Goal: Task Accomplishment & Management: Use online tool/utility

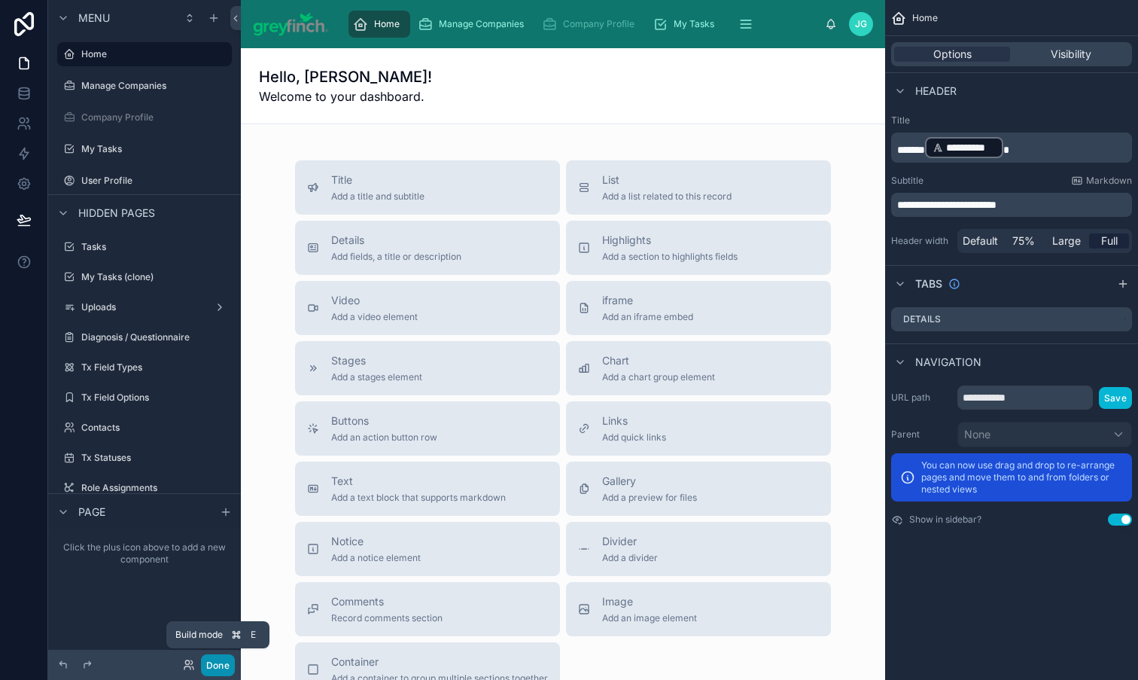
click at [217, 665] on button "Done" at bounding box center [218, 665] width 34 height 22
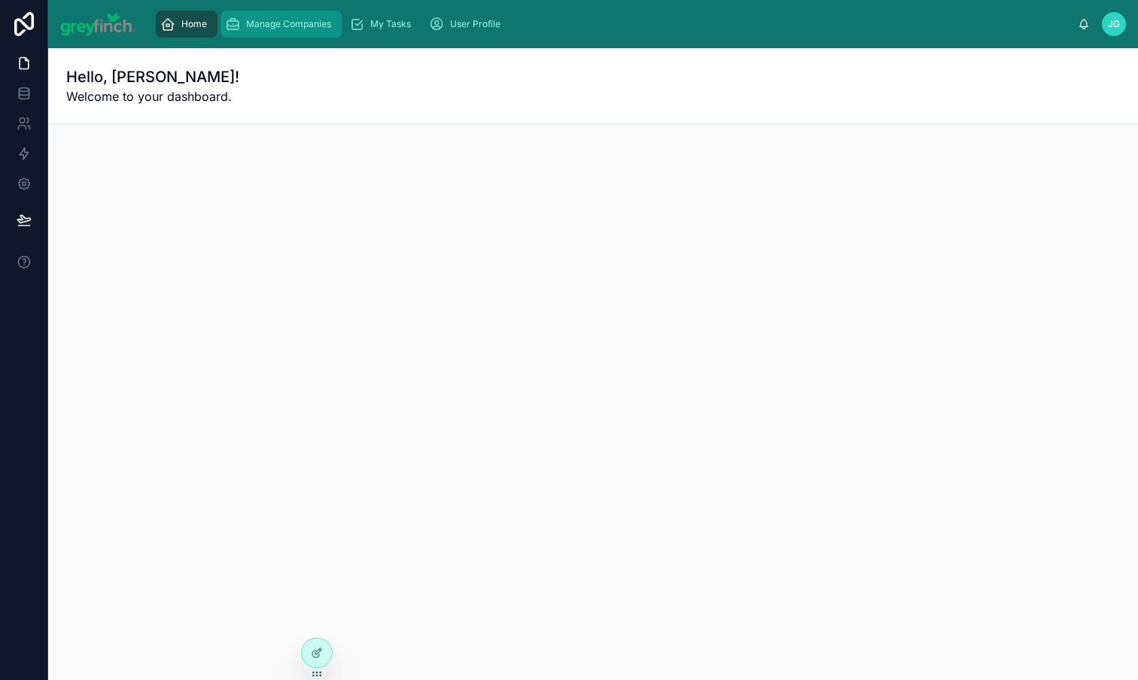
click at [320, 25] on span "Manage Companies" at bounding box center [288, 24] width 85 height 12
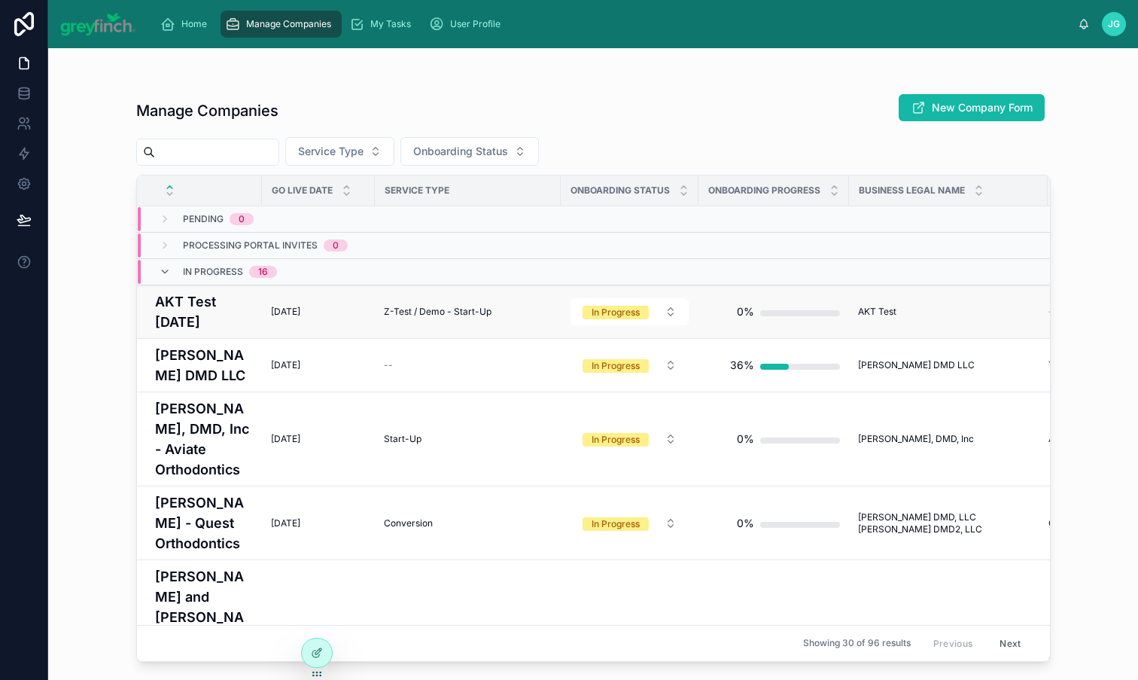
click at [207, 318] on h4 "AKT Test [DATE]" at bounding box center [204, 311] width 98 height 41
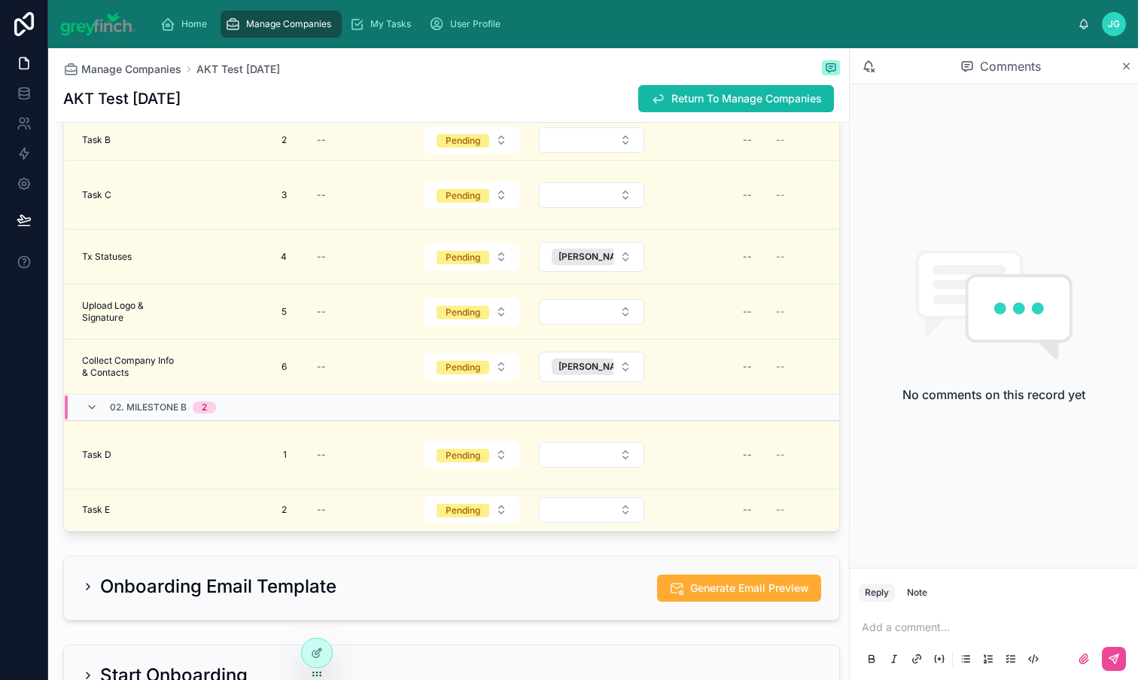
scroll to position [2865, 0]
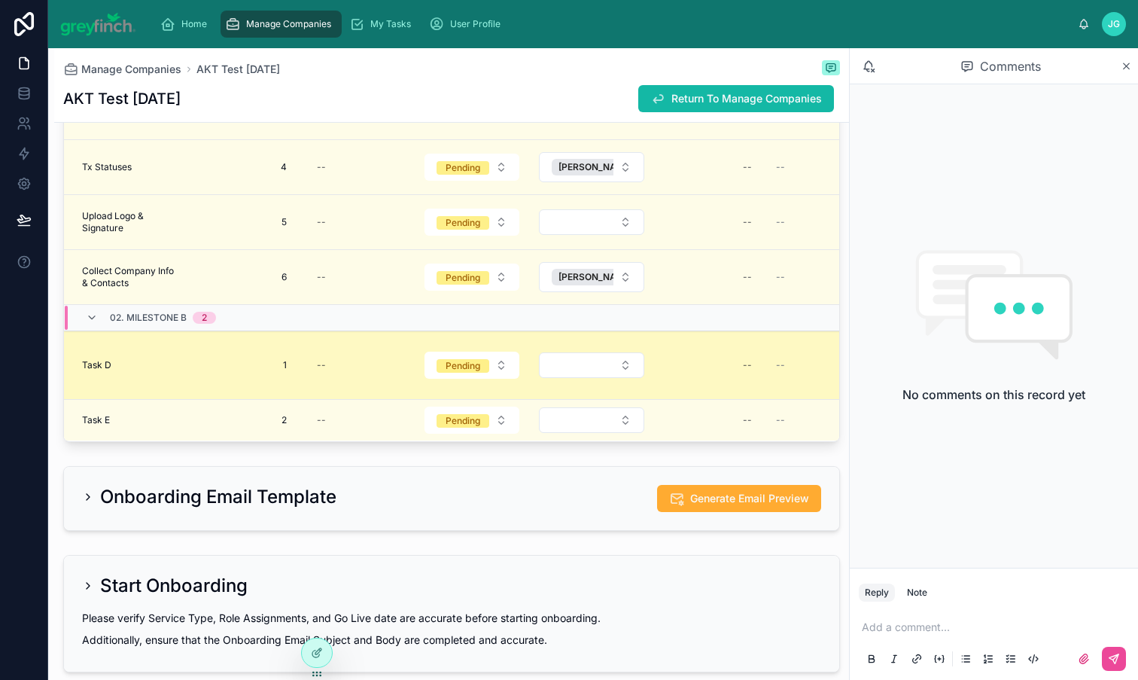
click at [112, 371] on div "Task D Task D" at bounding box center [131, 365] width 98 height 12
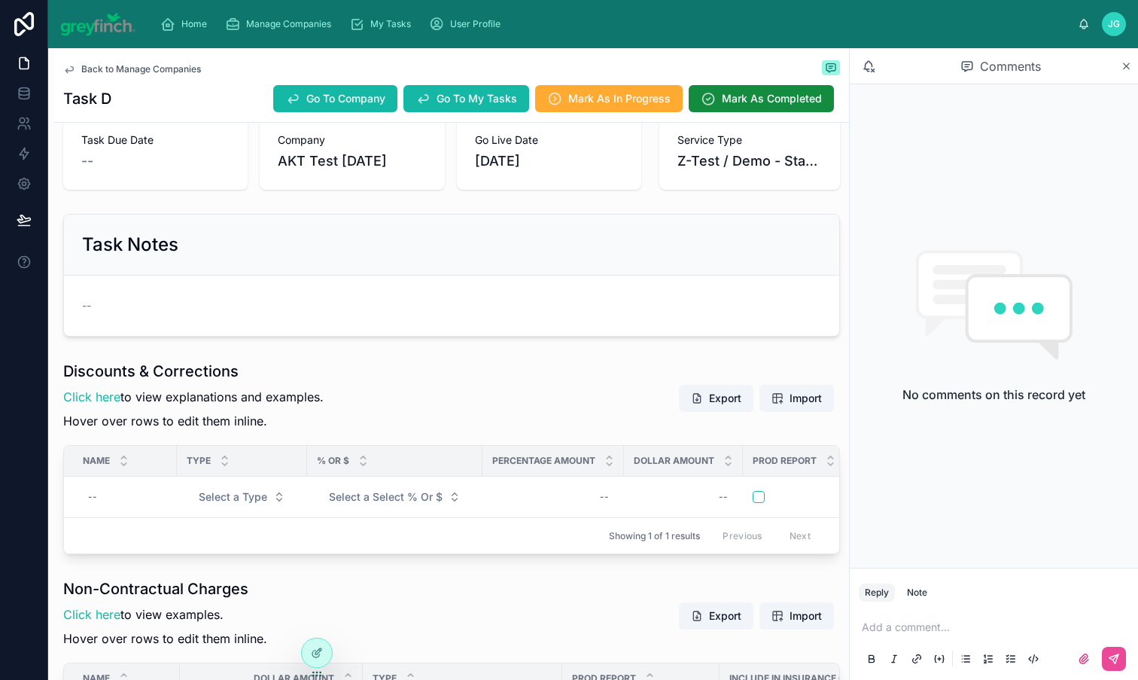
scroll to position [214, 0]
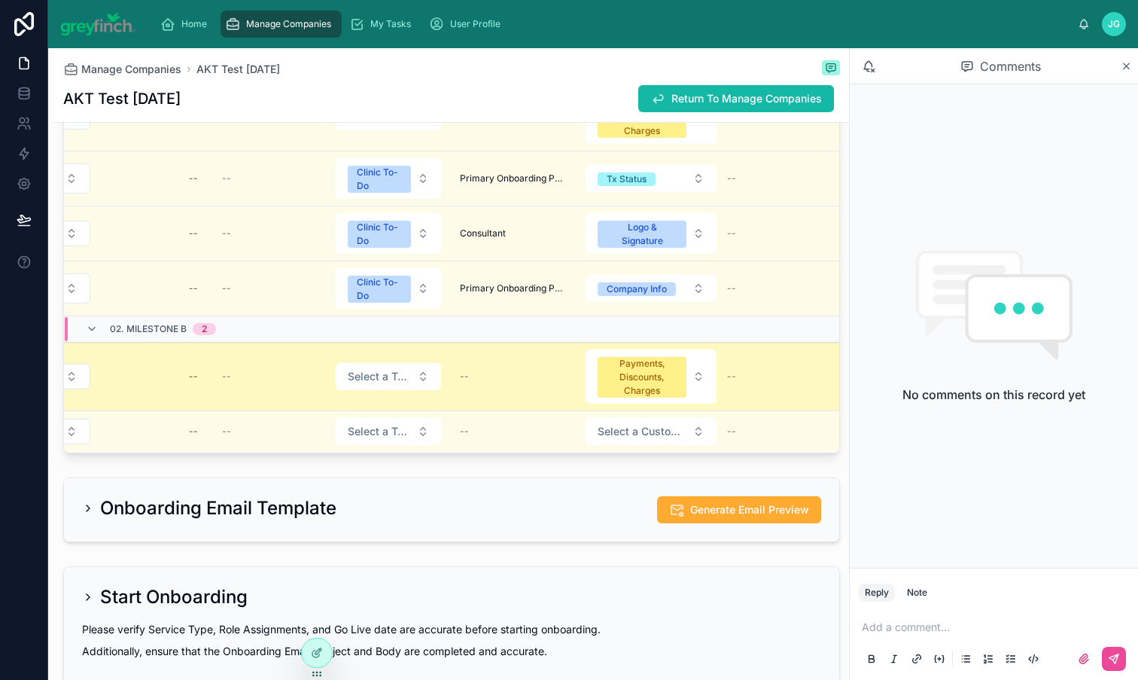
scroll to position [13, 577]
click at [665, 392] on button "Payments, Discounts, Charges" at bounding box center [649, 376] width 131 height 54
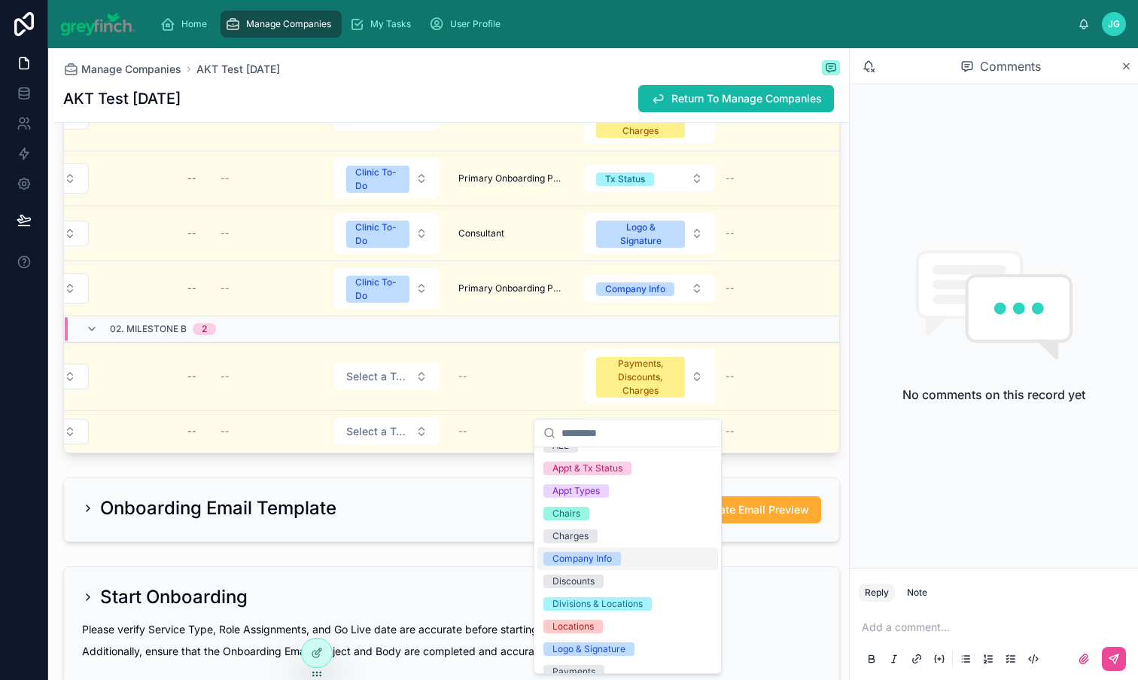
scroll to position [0, 0]
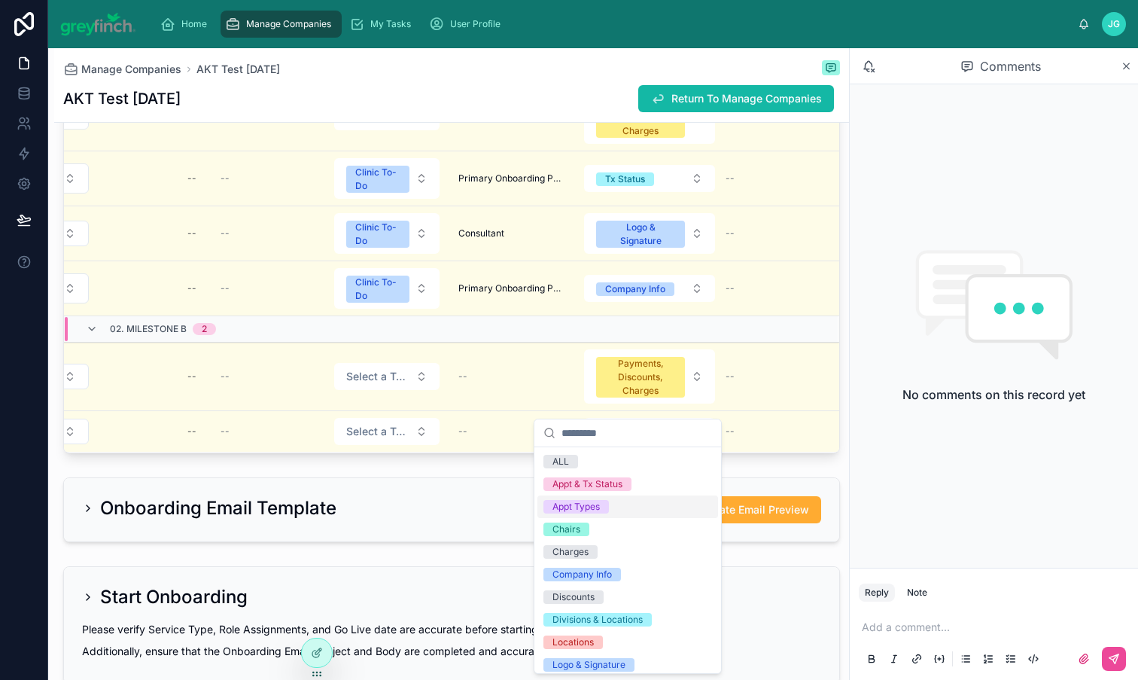
click at [624, 504] on div "Appt Types" at bounding box center [627, 506] width 181 height 23
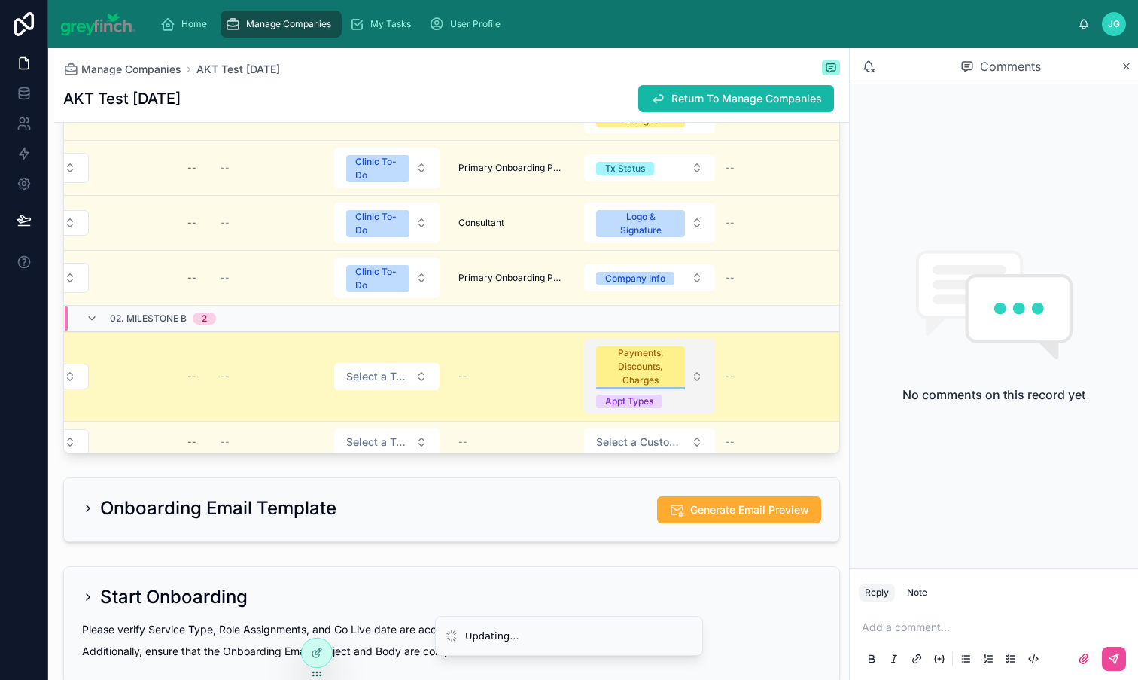
click at [647, 387] on div "Payments, Discounts, Charges" at bounding box center [640, 366] width 71 height 41
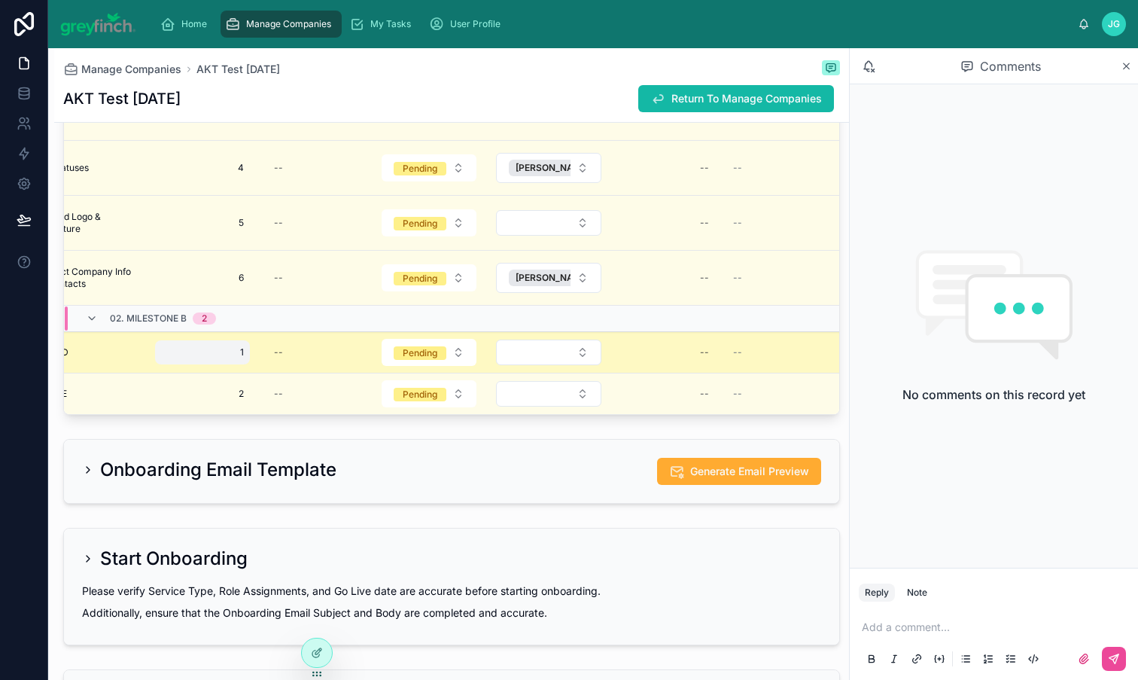
scroll to position [0, 35]
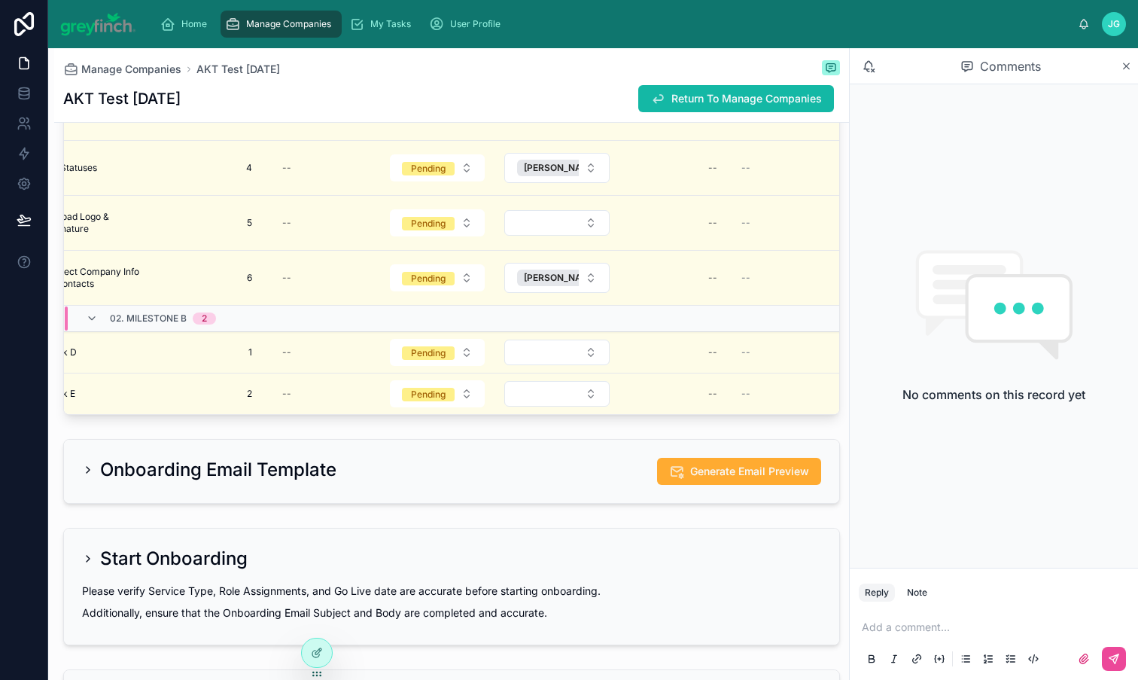
click at [126, 358] on div "Task D Task D" at bounding box center [96, 352] width 98 height 12
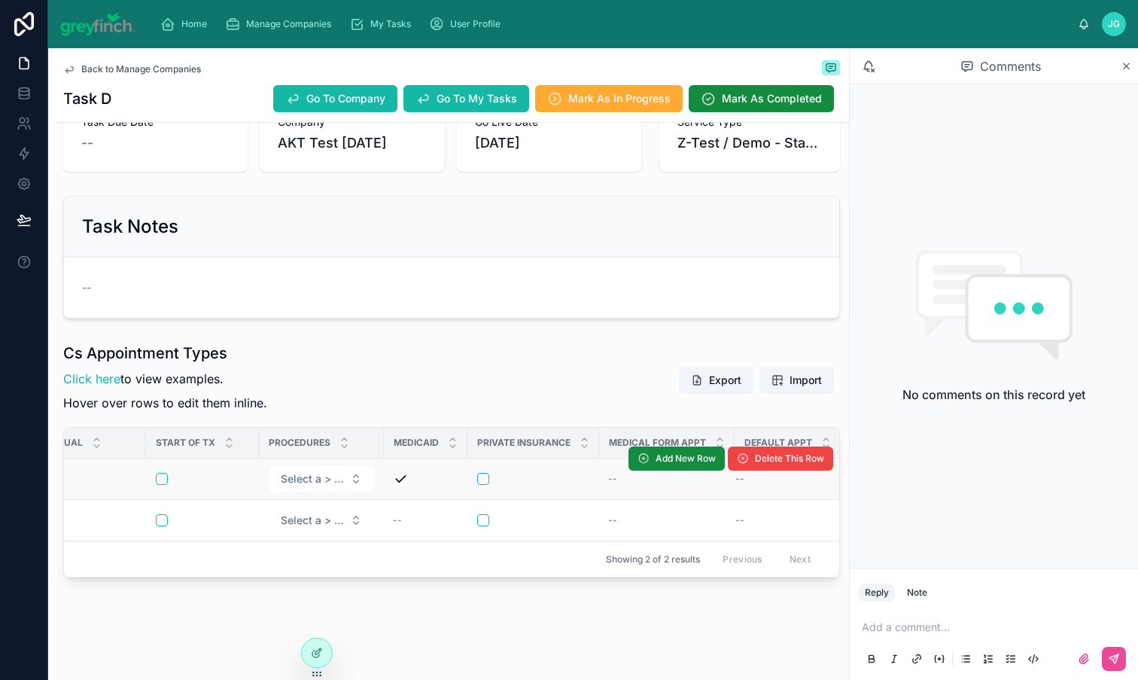
scroll to position [0, 753]
click at [330, 472] on button "Select a > Procedures" at bounding box center [311, 478] width 105 height 27
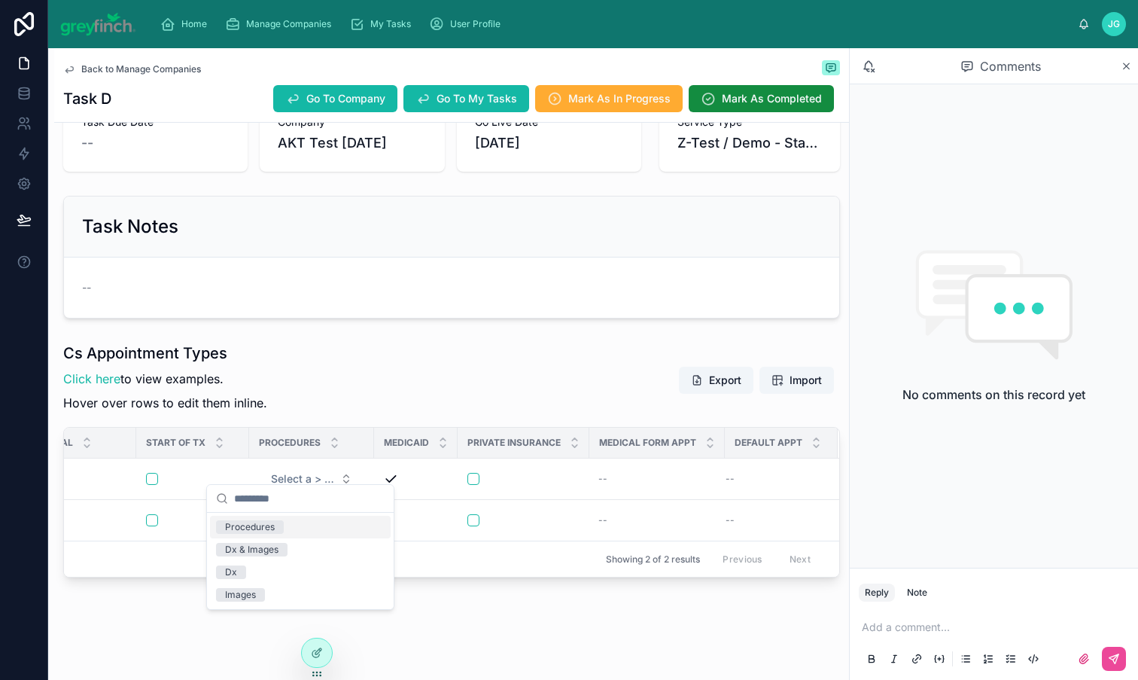
click at [421, 370] on div "Cs Appointment Types Click here to view examples. Hover over rows to edit them …" at bounding box center [451, 379] width 777 height 75
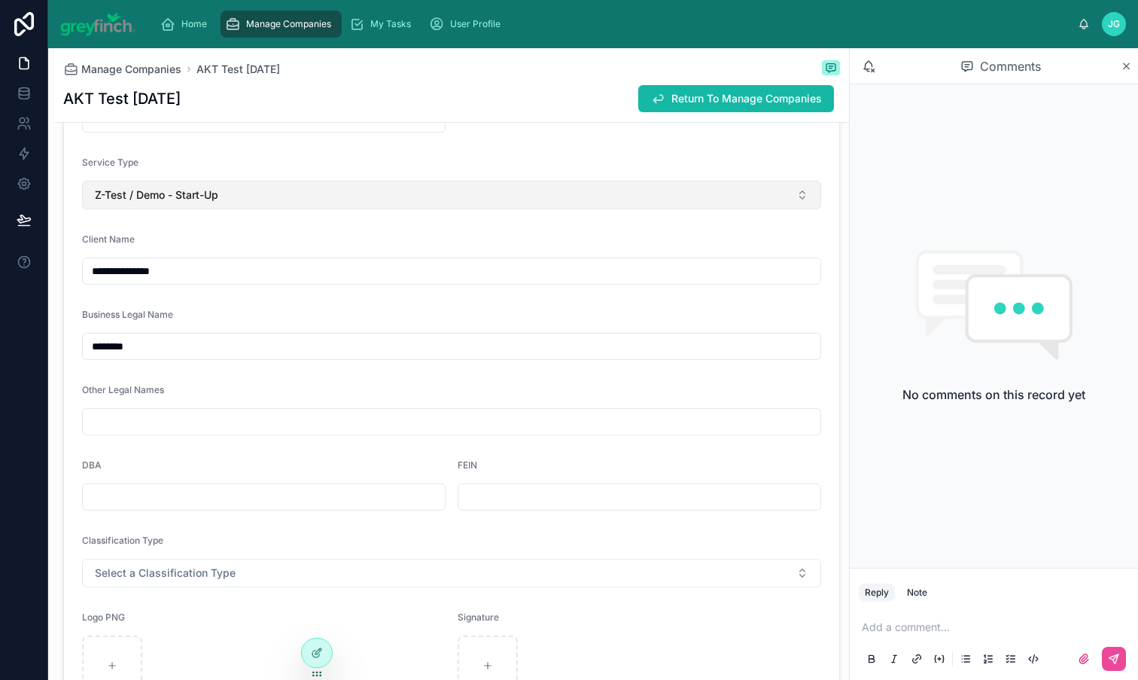
click at [224, 205] on button "Z-Test / Demo - Start-Up" at bounding box center [451, 195] width 739 height 29
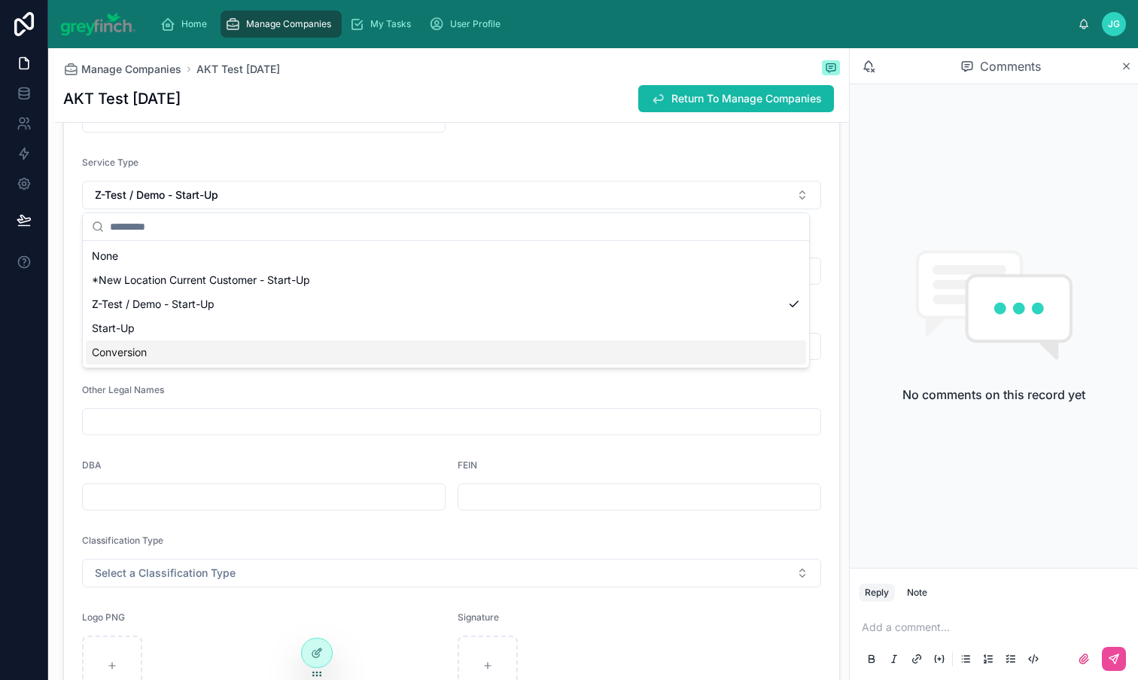
click at [211, 357] on div "Conversion" at bounding box center [446, 352] width 720 height 24
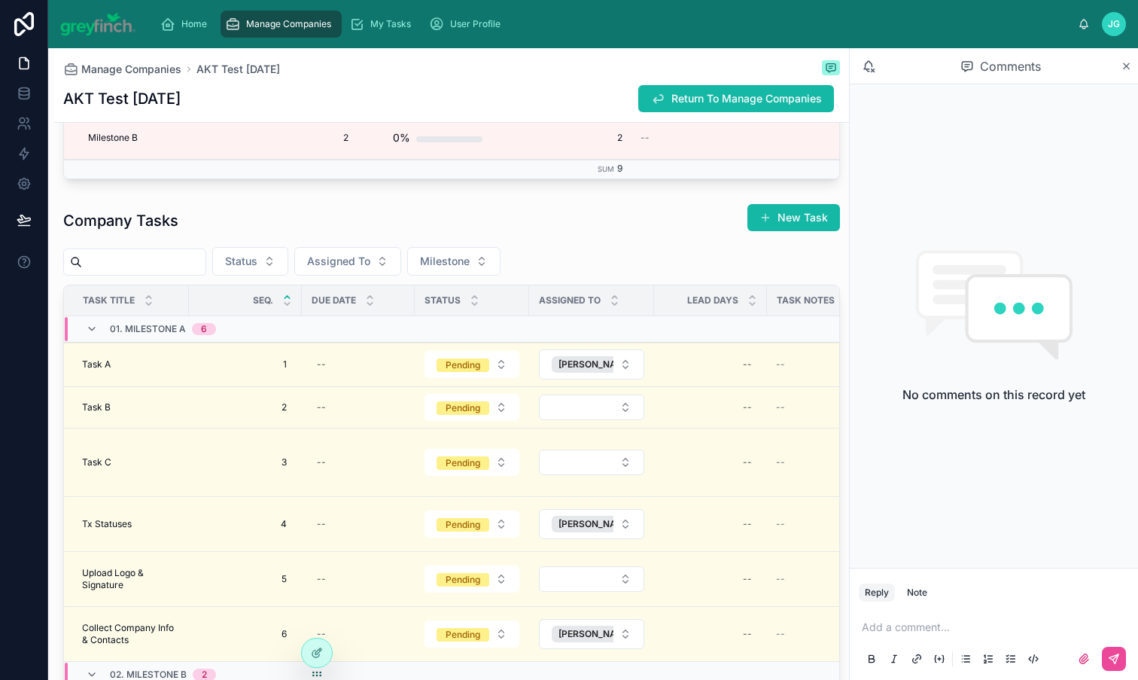
scroll to position [2876, 0]
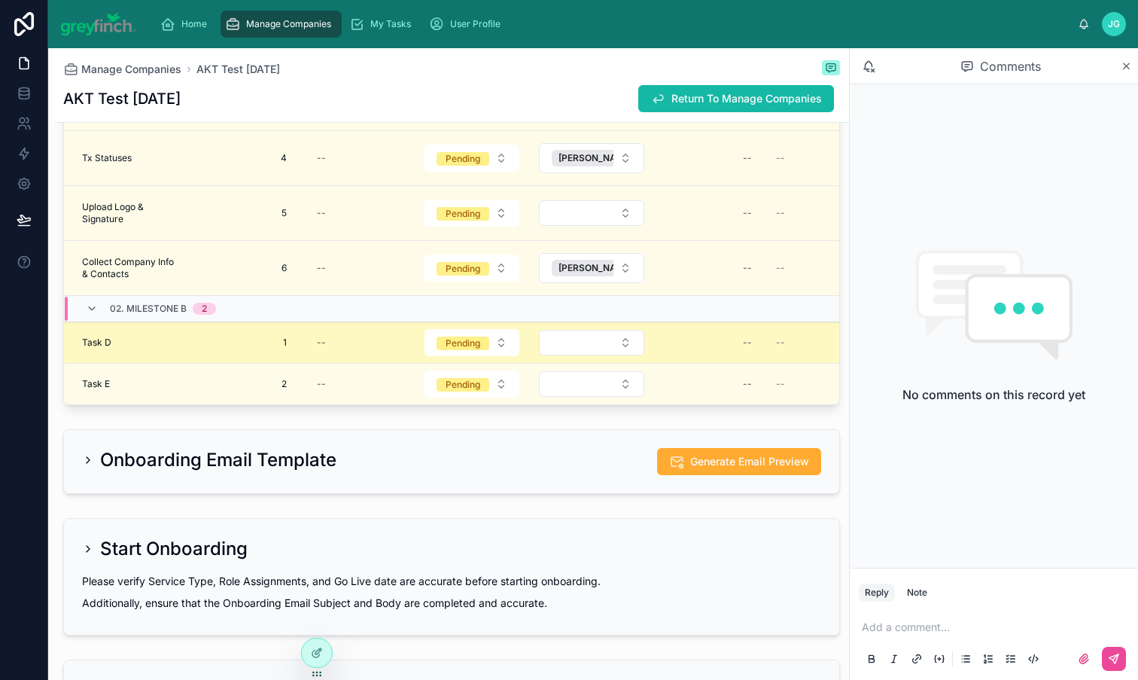
click at [147, 364] on td "Task D Task D" at bounding box center [126, 342] width 125 height 41
click at [93, 348] on span "Task D" at bounding box center [96, 342] width 29 height 12
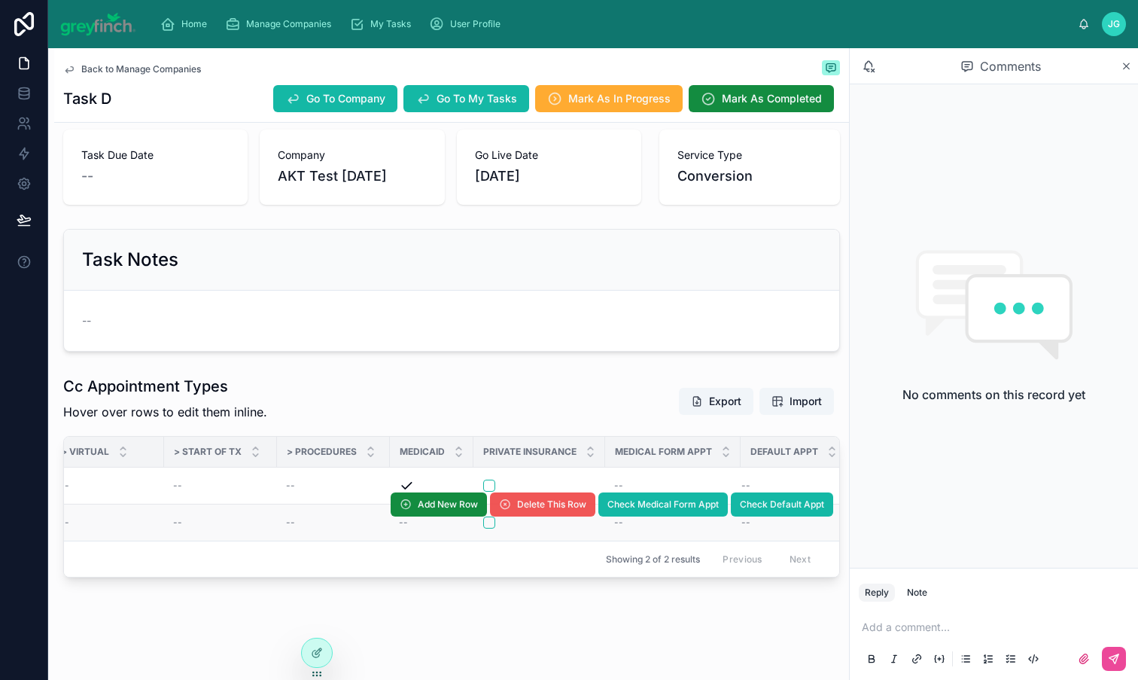
scroll to position [0, 1176]
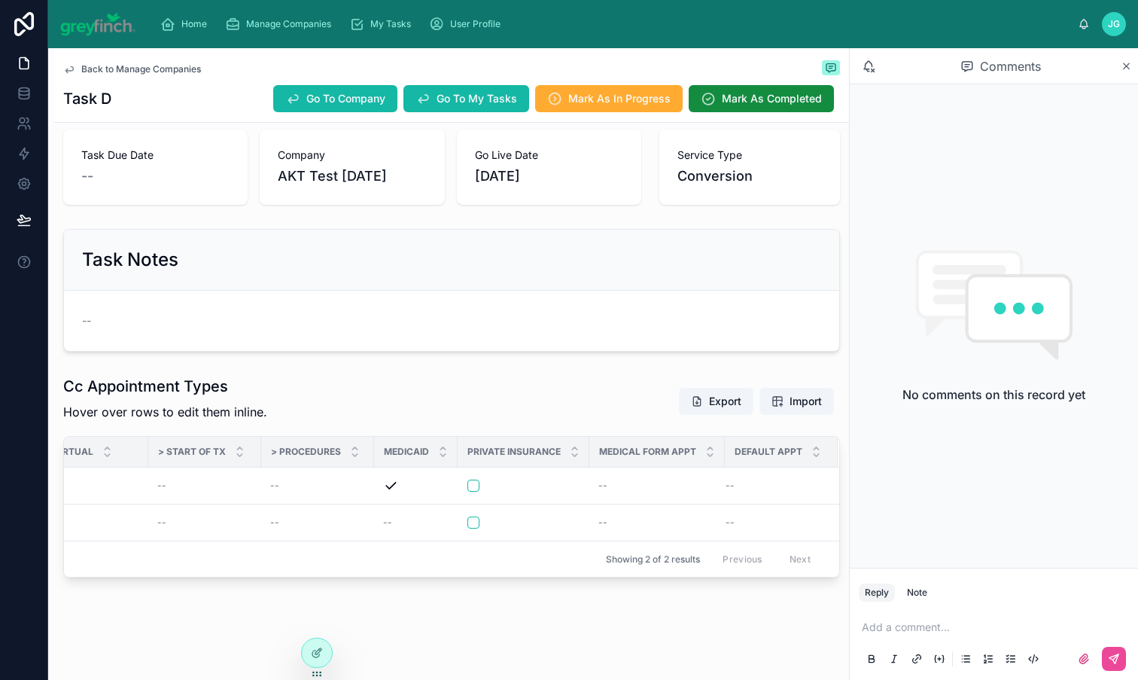
click at [531, 390] on div "Cc Appointment Types Hover over rows to edit them inline. Export Import" at bounding box center [451, 401] width 777 height 51
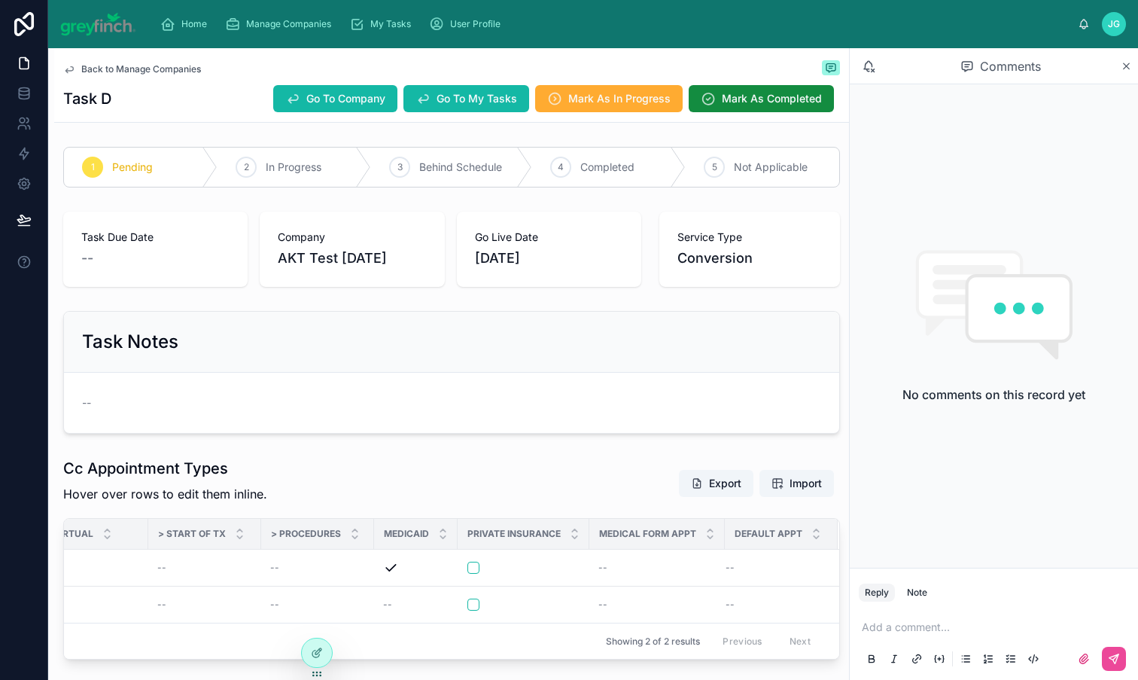
scroll to position [93, 0]
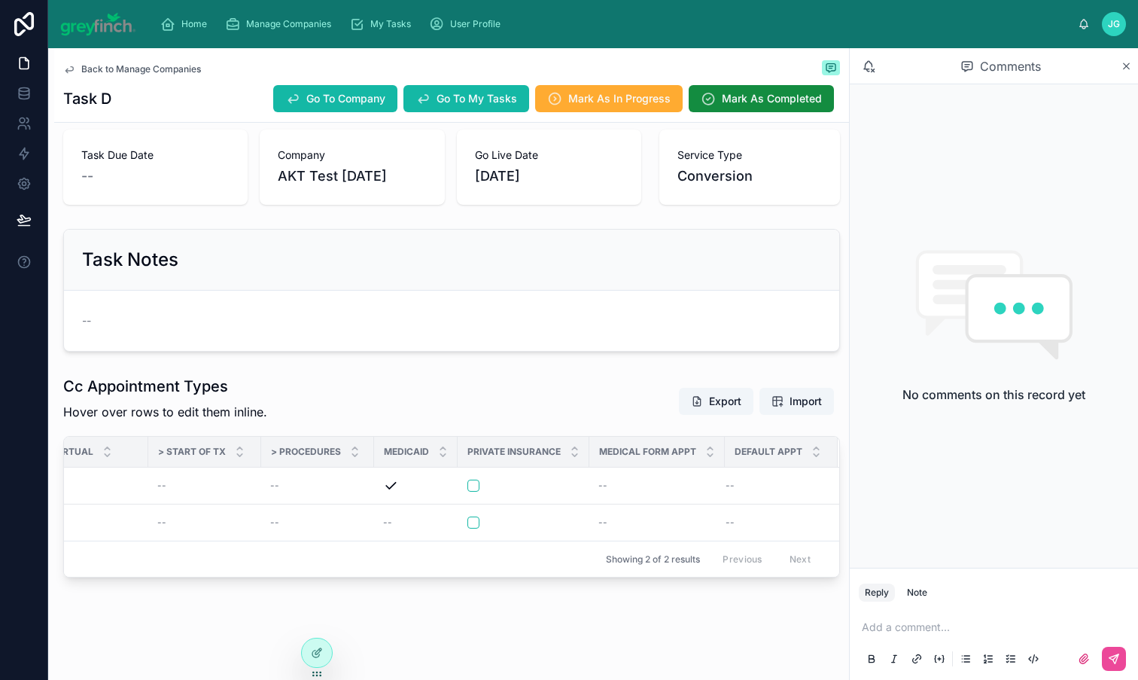
click at [540, 376] on div "Cc Appointment Types Hover over rows to edit them inline. Export Import" at bounding box center [451, 401] width 777 height 51
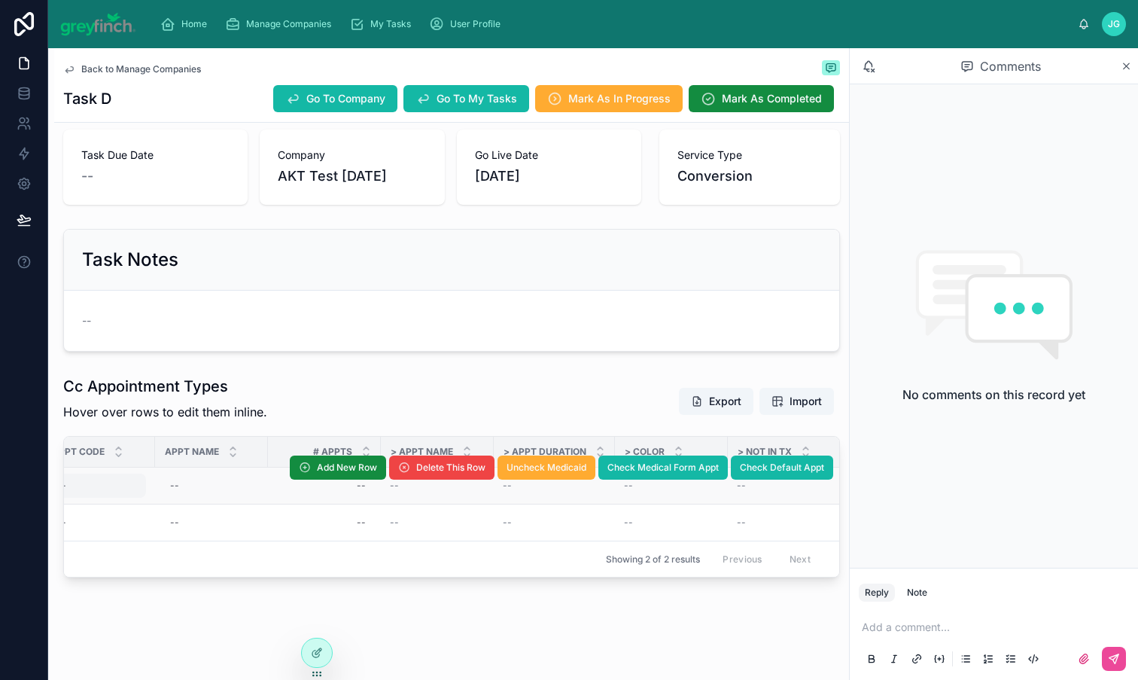
scroll to position [0, 0]
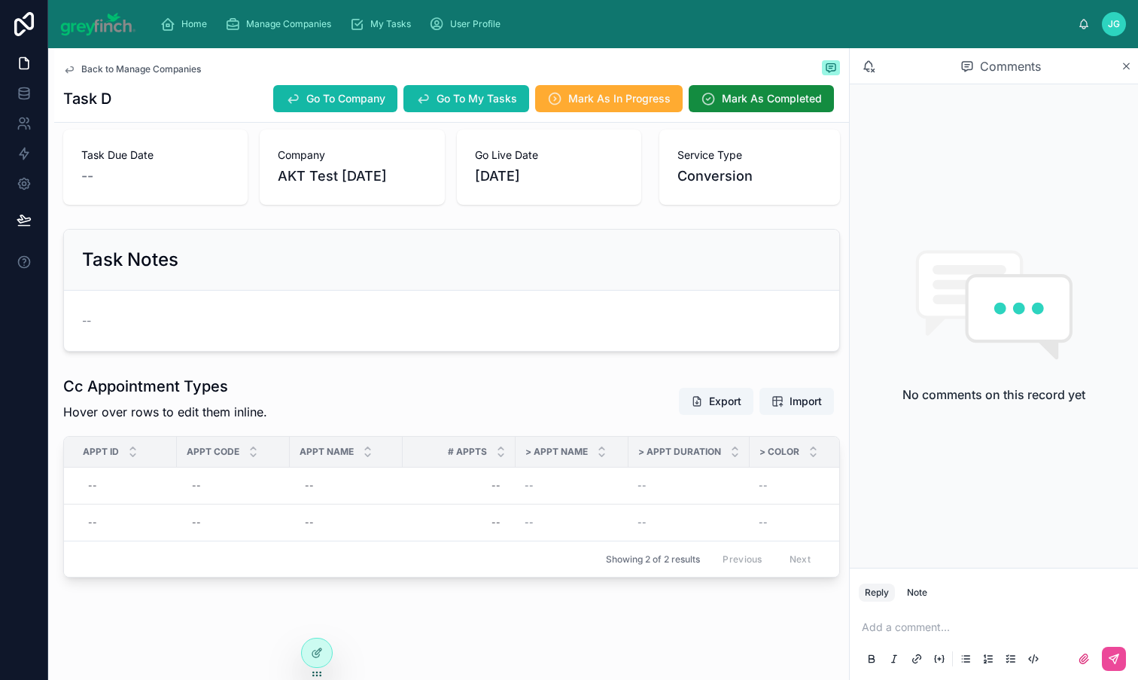
click at [310, 376] on div "Cc Appointment Types Hover over rows to edit them inline. Export Import" at bounding box center [451, 401] width 777 height 51
click at [1122, 62] on icon at bounding box center [1126, 66] width 11 height 12
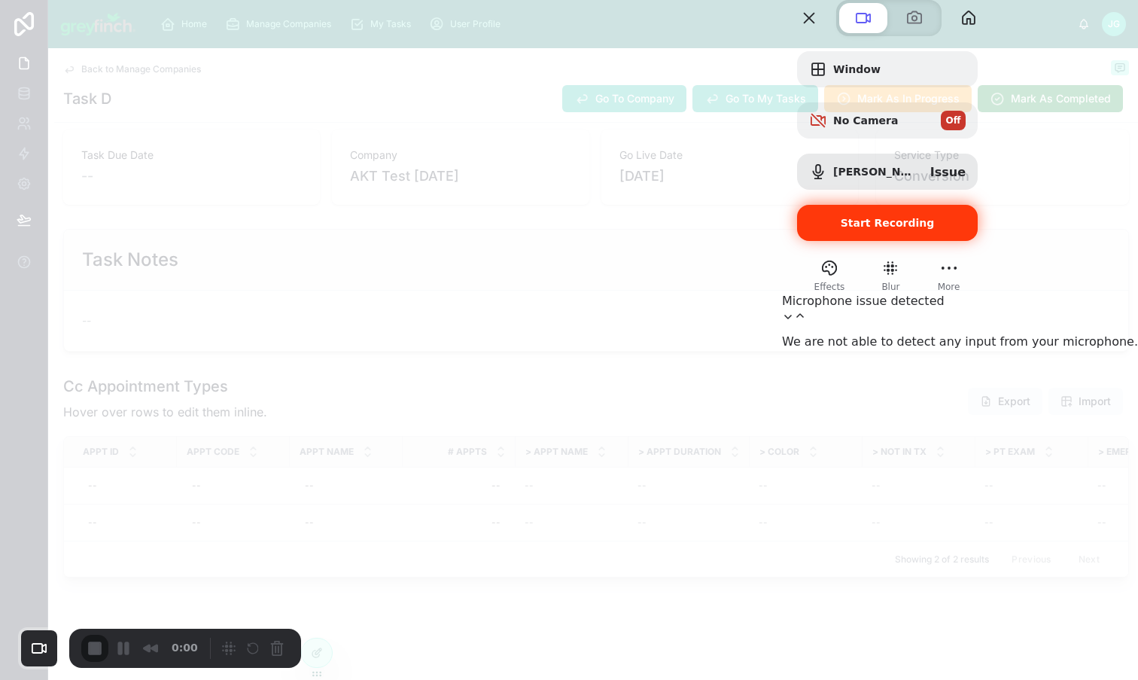
click at [962, 229] on span "Start Recording" at bounding box center [887, 223] width 157 height 12
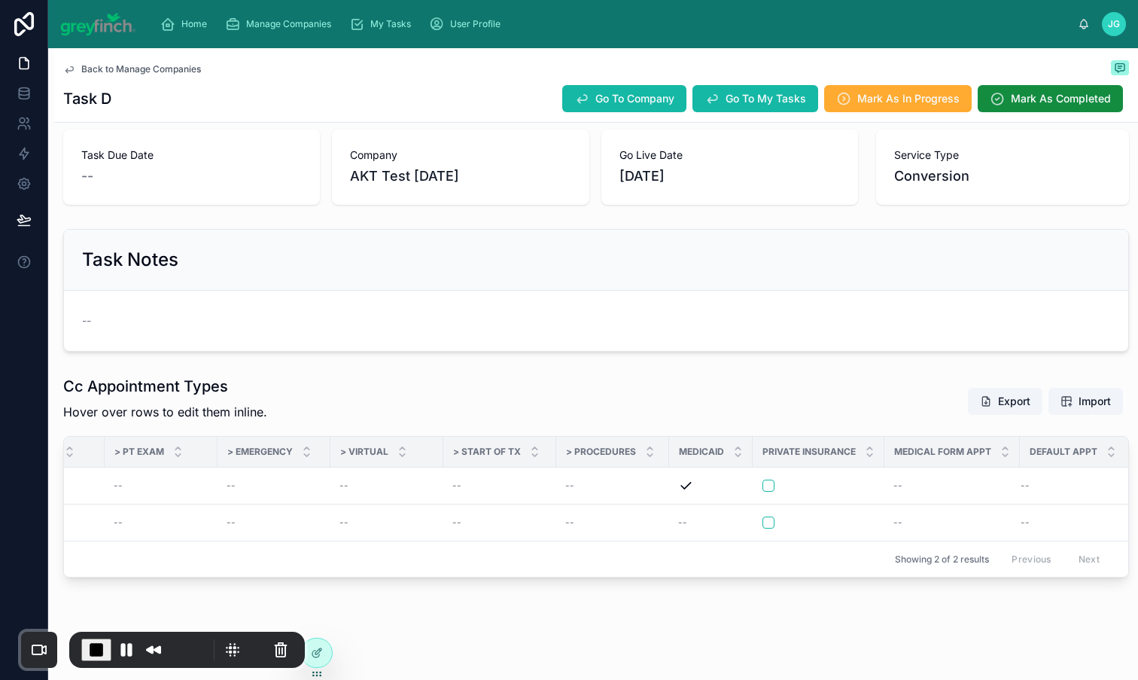
scroll to position [0, 887]
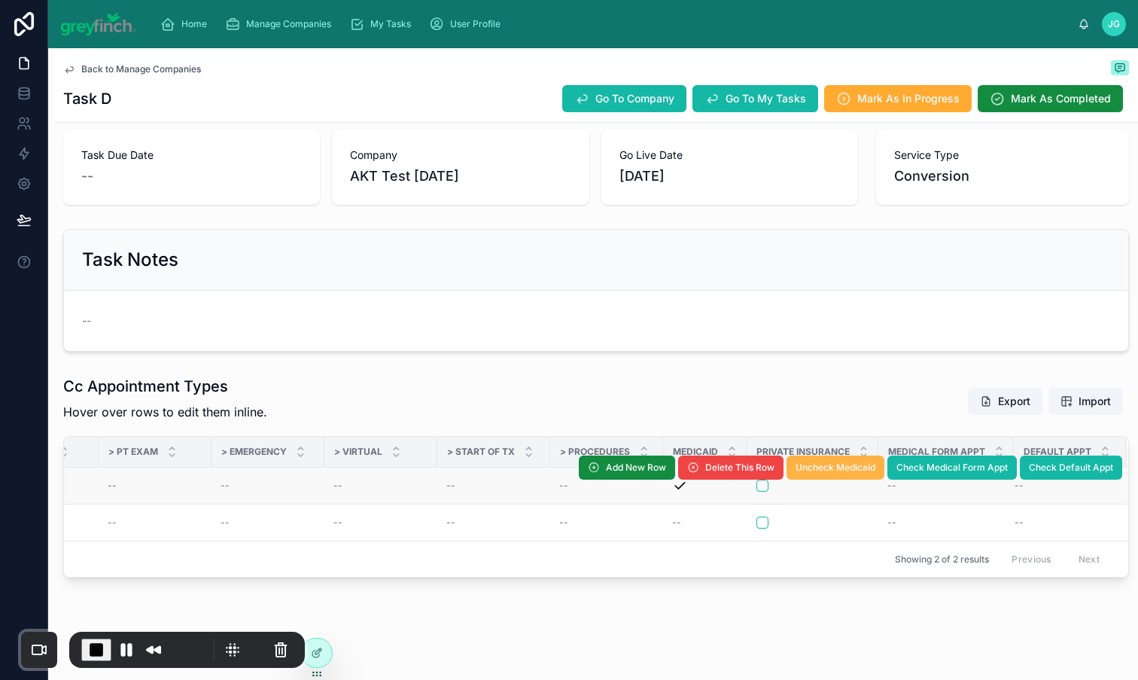
click at [811, 461] on span "Uncheck Medicaid" at bounding box center [836, 467] width 80 height 12
click at [814, 461] on span "Check Medicaid" at bounding box center [840, 467] width 69 height 12
click at [945, 461] on span "Check Medical Form Appt" at bounding box center [951, 467] width 111 height 12
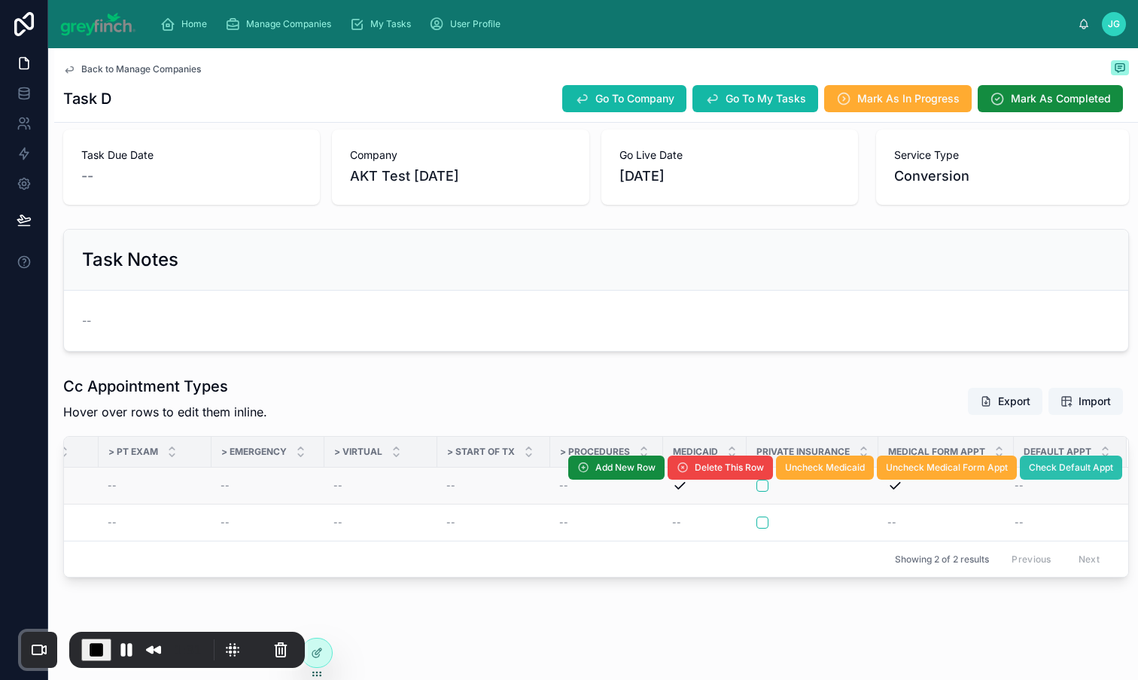
click at [1045, 461] on span "Check Default Appt" at bounding box center [1071, 467] width 84 height 12
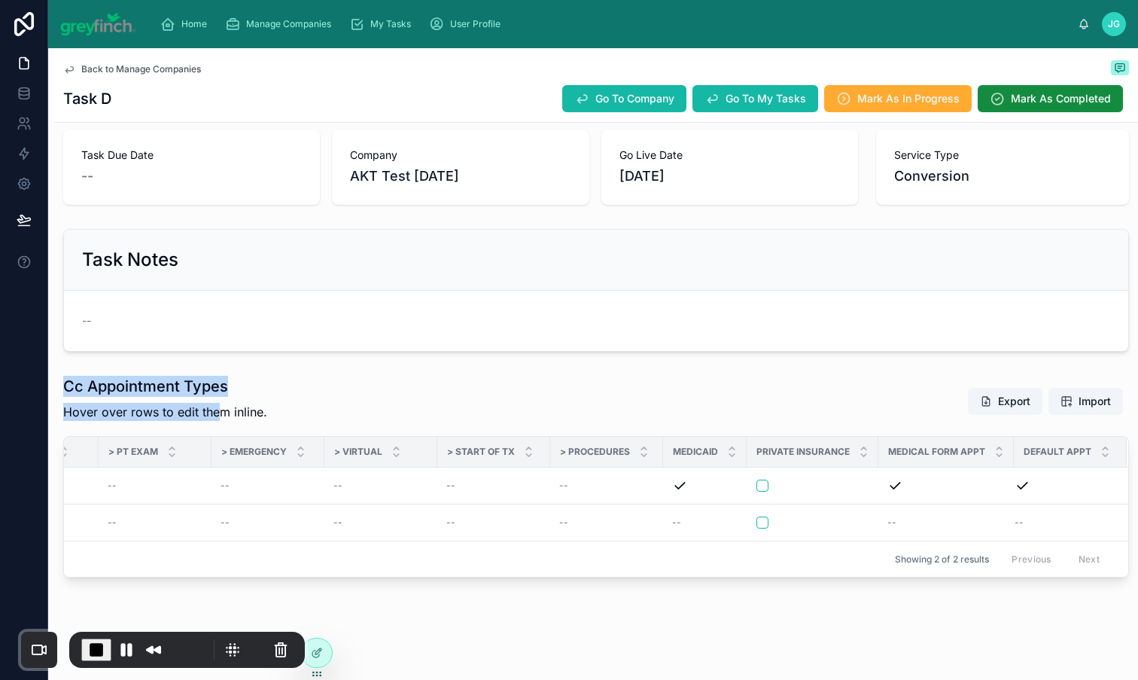
drag, startPoint x: 61, startPoint y: 364, endPoint x: 215, endPoint y: 392, distance: 156.8
click at [215, 392] on div "Cc Appointment Types Hover over rows to edit them inline. Export Import Appt ID…" at bounding box center [596, 477] width 1084 height 214
click at [365, 393] on div "Cc Appointment Types Hover over rows to edit them inline. Export Import" at bounding box center [596, 401] width 1066 height 51
click at [99, 643] on span "End Recording" at bounding box center [96, 649] width 18 height 18
